Goal: Register for event/course

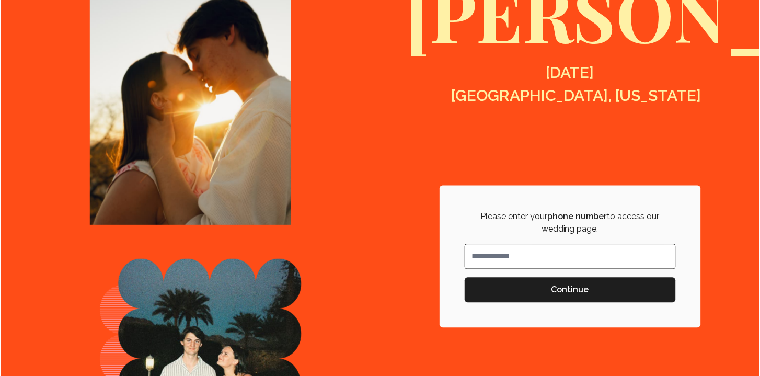
scroll to position [229, 0]
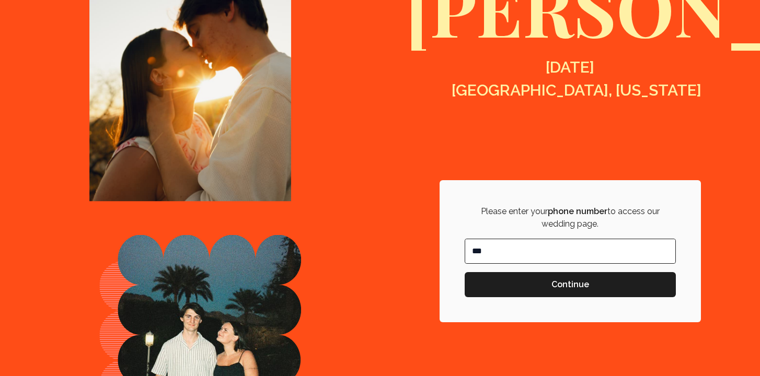
click at [514, 255] on input "**" at bounding box center [570, 251] width 210 height 24
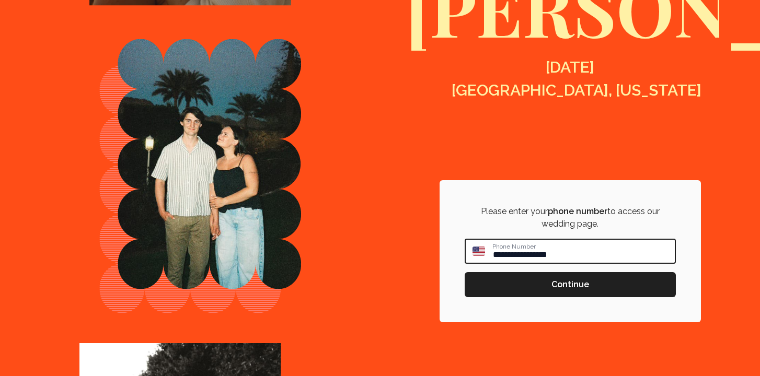
type input "**********"
click at [576, 283] on span "Continue" at bounding box center [570, 285] width 38 height 13
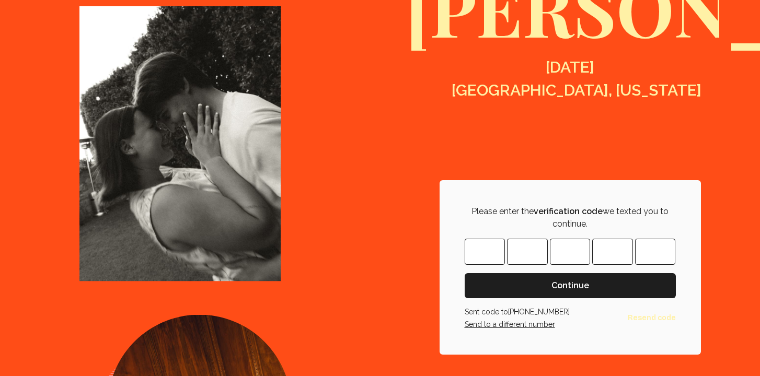
click at [500, 255] on input "Please enter OTP character 1" at bounding box center [485, 252] width 41 height 26
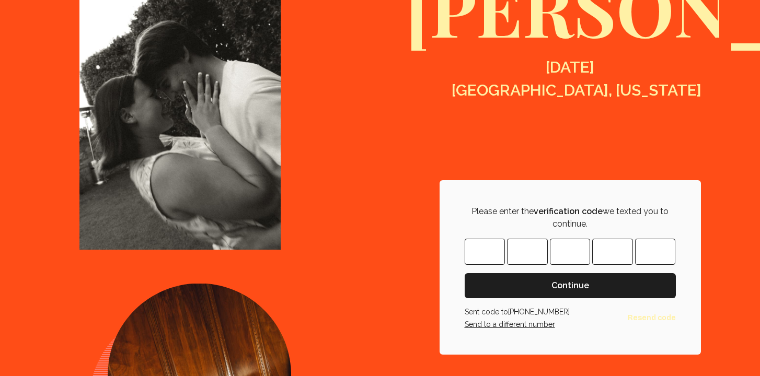
type input "*"
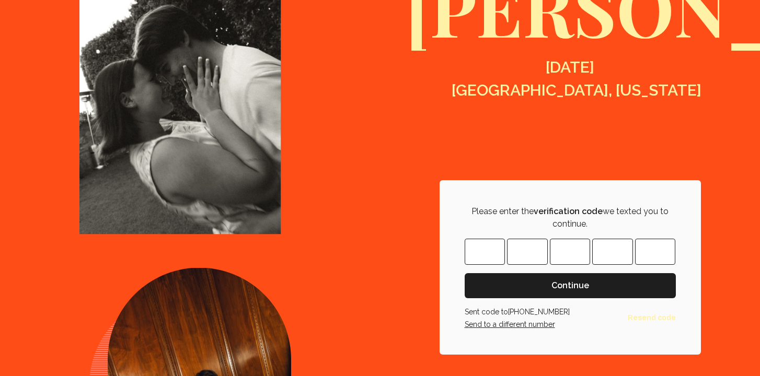
type input "*"
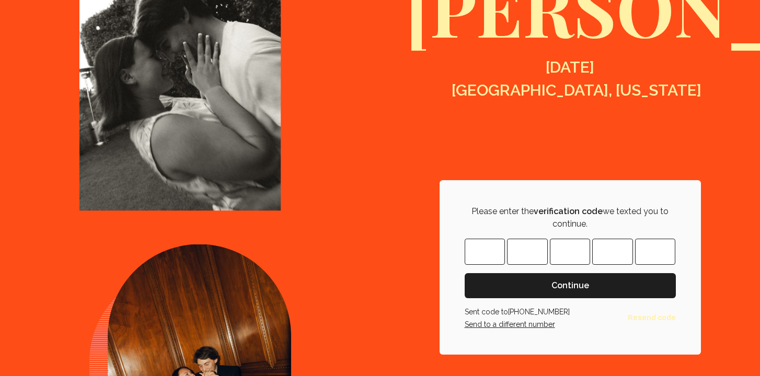
type input "*"
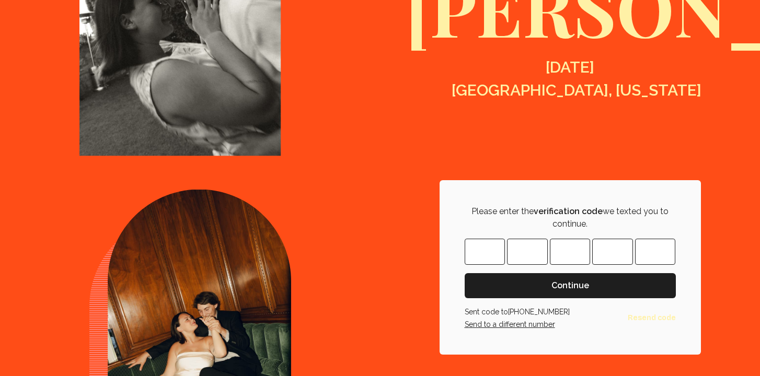
type input "*"
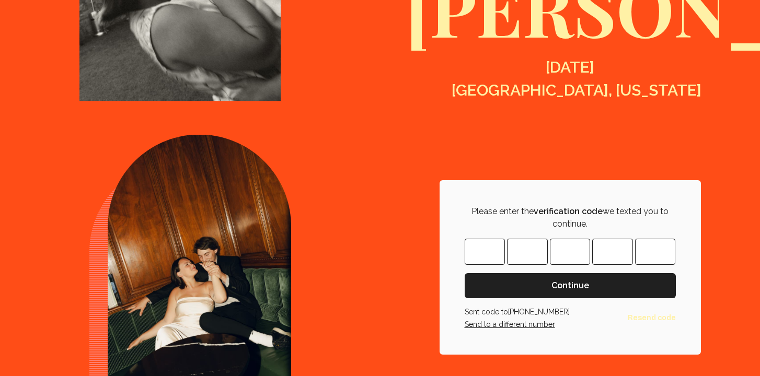
type input "*"
click at [537, 286] on span "Continue" at bounding box center [570, 286] width 194 height 13
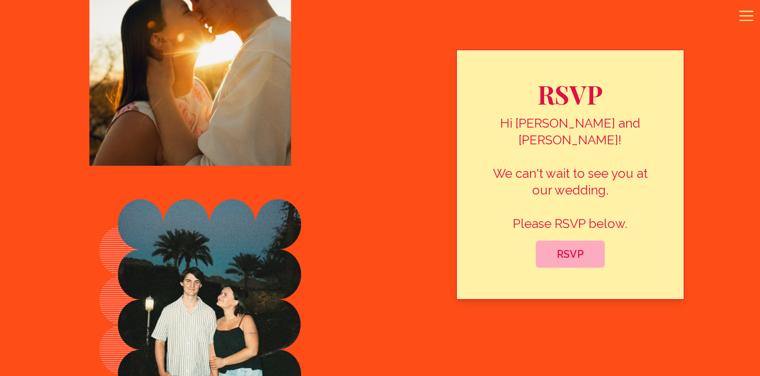
scroll to position [471, 0]
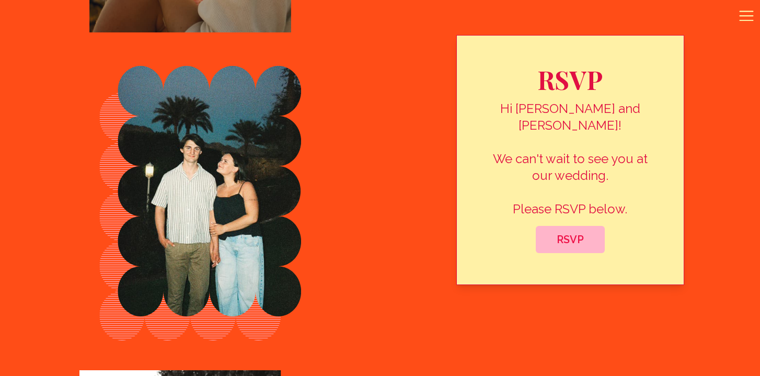
click at [573, 233] on span "RSVP" at bounding box center [570, 239] width 52 height 13
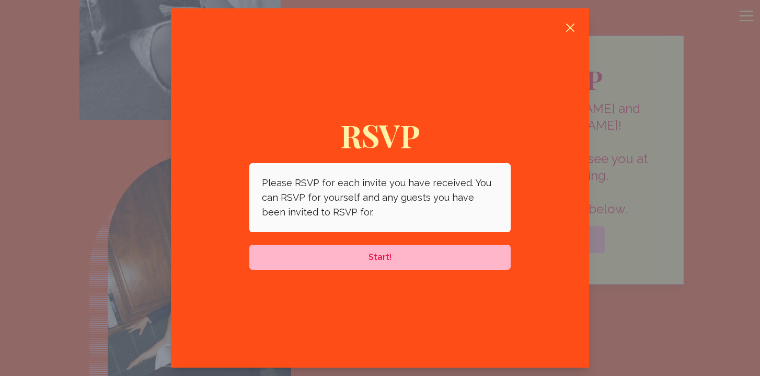
click at [397, 259] on span "Start!" at bounding box center [380, 257] width 245 height 13
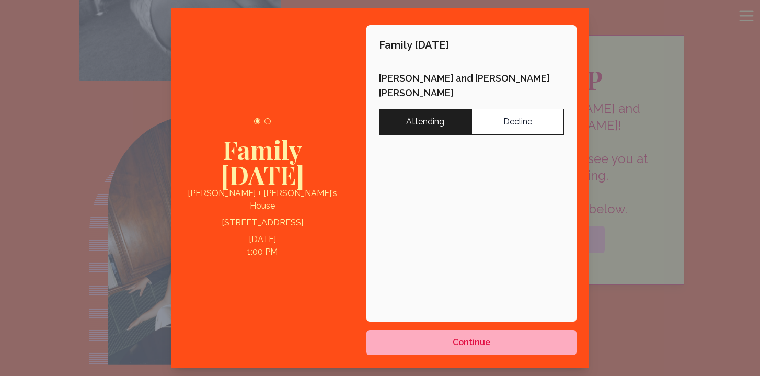
click at [420, 109] on label "Attending" at bounding box center [425, 122] width 93 height 26
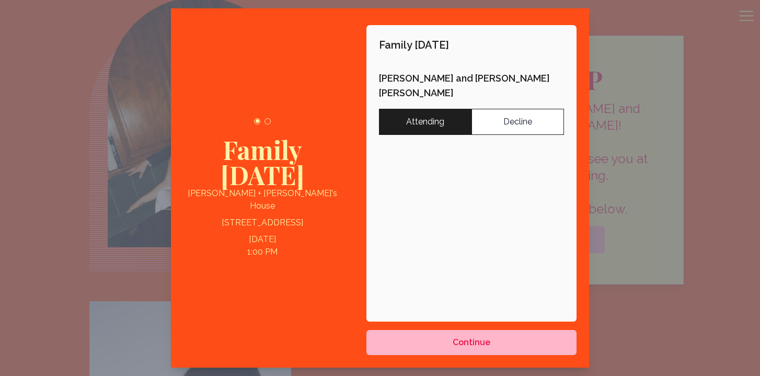
click at [485, 345] on span "Continue" at bounding box center [472, 342] width 38 height 13
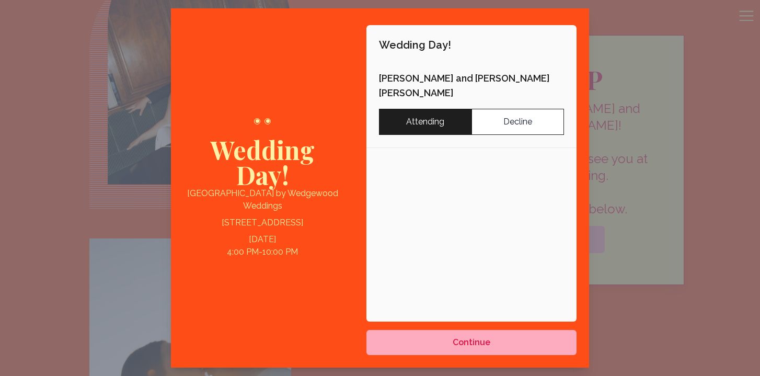
click at [407, 114] on label "Attending" at bounding box center [425, 122] width 93 height 26
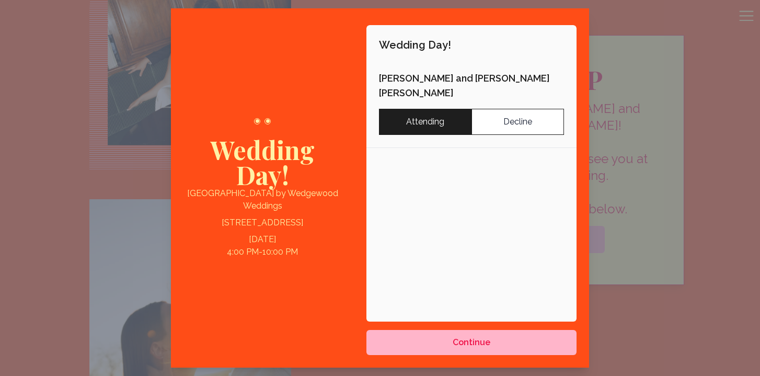
click at [455, 351] on button "Continue" at bounding box center [471, 342] width 210 height 25
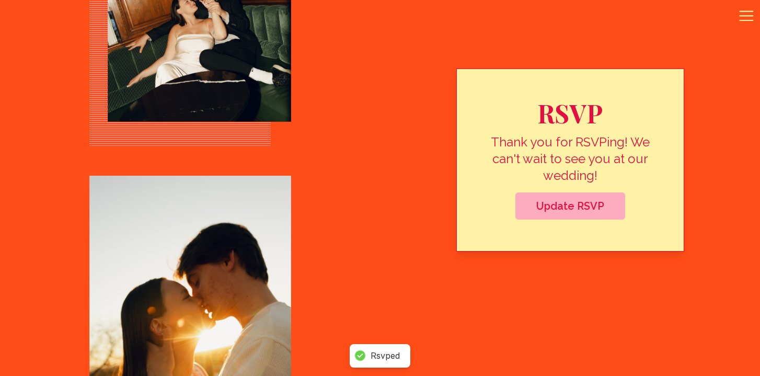
scroll to position [496, 0]
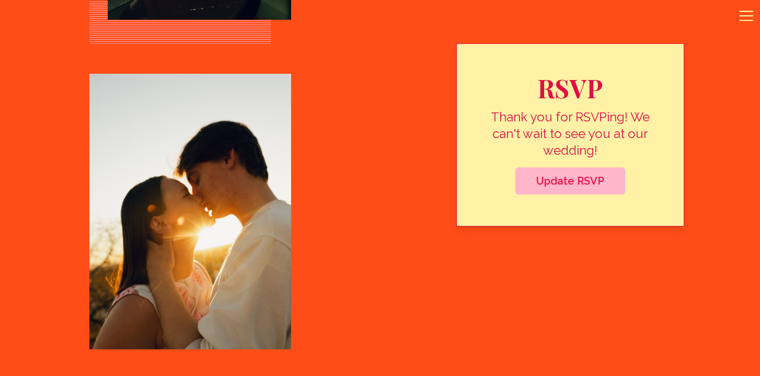
click at [577, 181] on span "Update RSVP" at bounding box center [570, 181] width 93 height 13
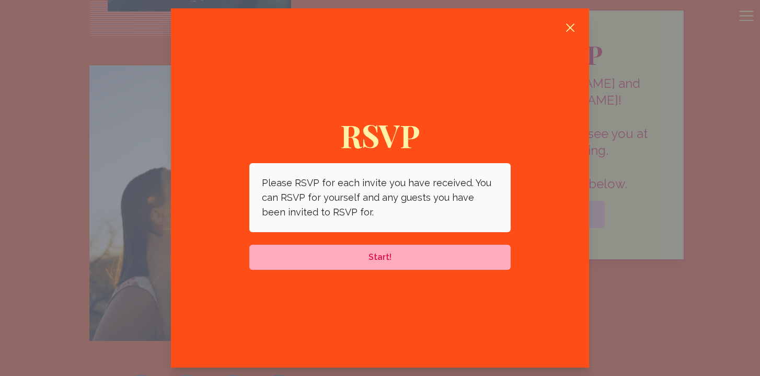
scroll to position [471, 0]
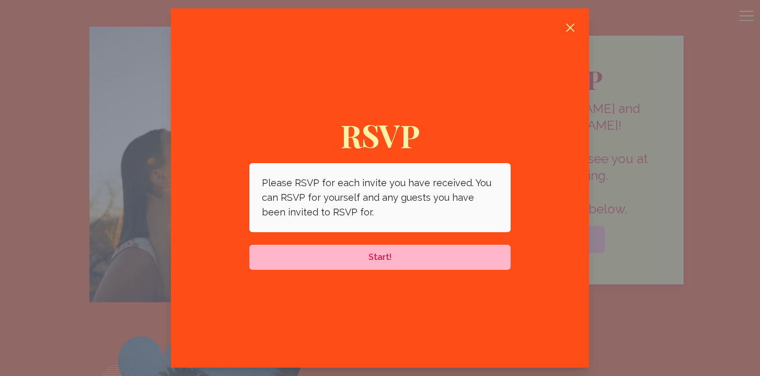
click at [409, 266] on button "Start!" at bounding box center [379, 257] width 261 height 25
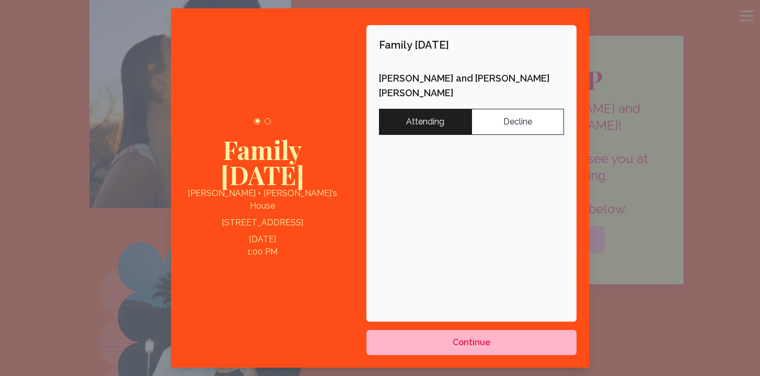
click at [479, 338] on span "Continue" at bounding box center [472, 342] width 38 height 13
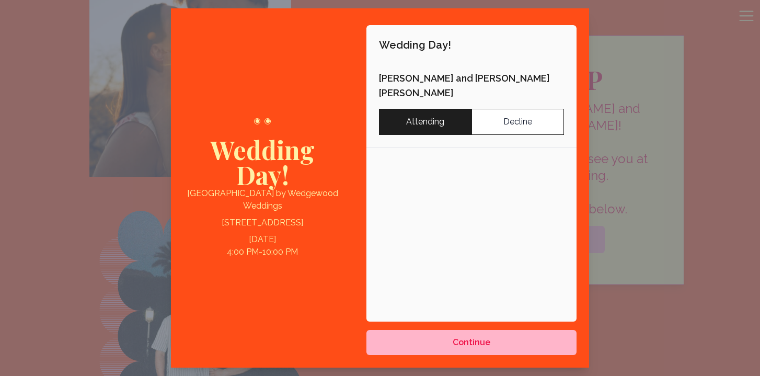
click at [483, 338] on span "Continue" at bounding box center [472, 342] width 38 height 13
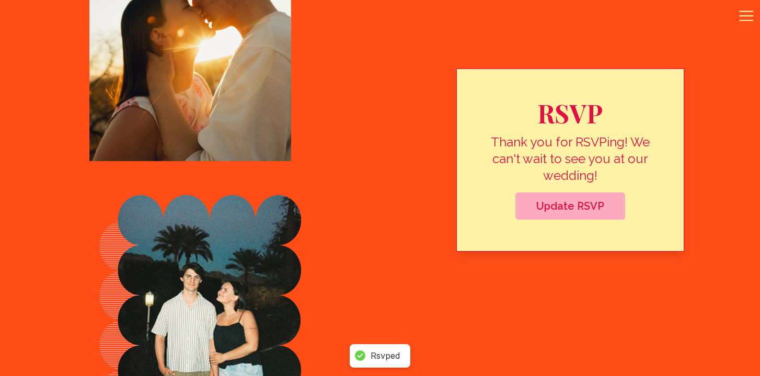
scroll to position [496, 0]
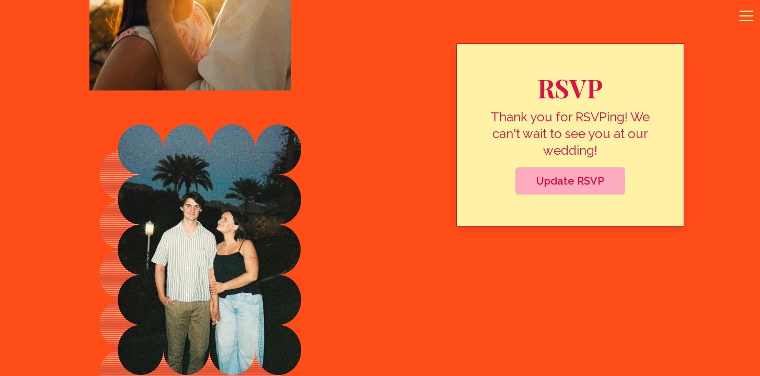
click at [751, 11] on icon at bounding box center [747, 16] width 14 height 10
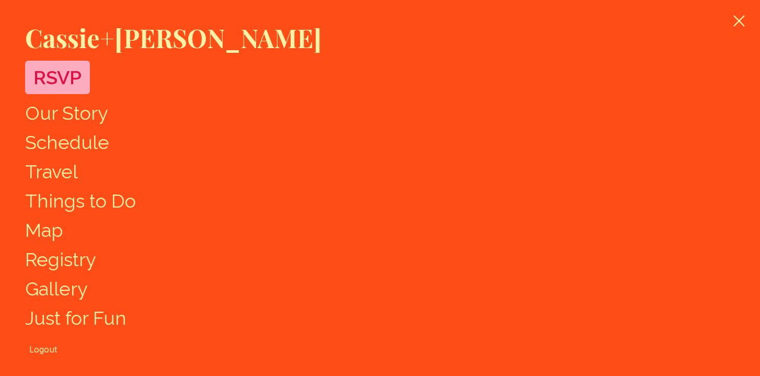
click at [55, 177] on link "Travel" at bounding box center [51, 171] width 53 height 22
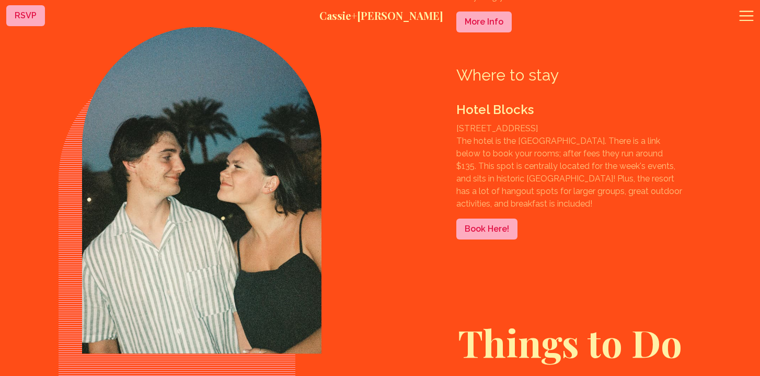
scroll to position [1992, 0]
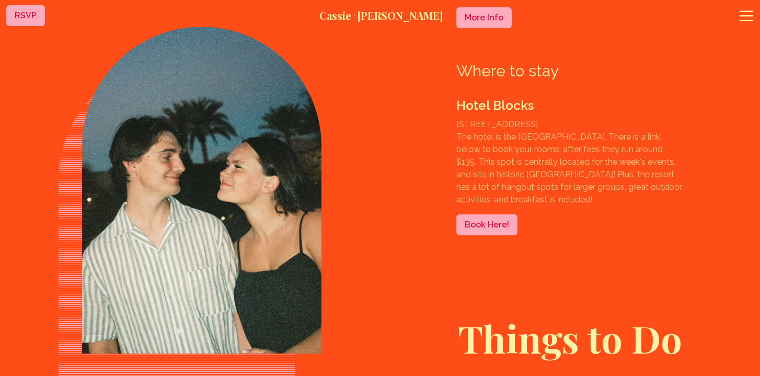
click at [487, 235] on link "Book Here!" at bounding box center [486, 224] width 61 height 21
